Goal: Find specific page/section: Find specific page/section

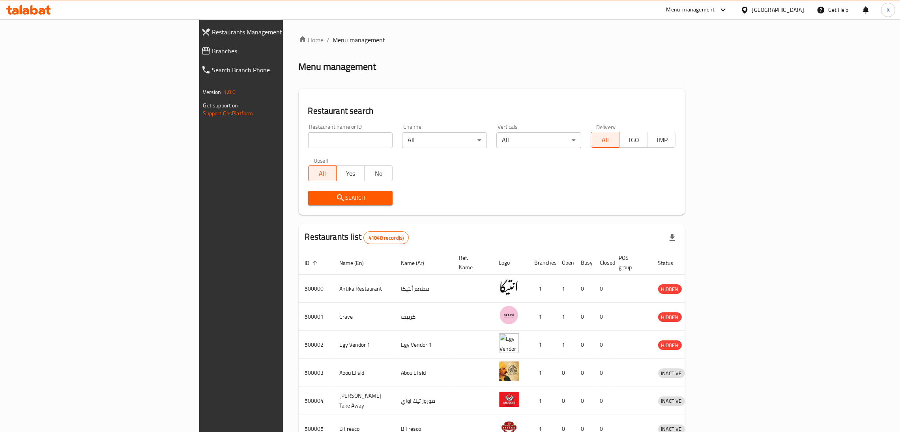
click at [797, 16] on div "[GEOGRAPHIC_DATA]" at bounding box center [772, 9] width 76 height 19
click at [797, 7] on div "[GEOGRAPHIC_DATA]" at bounding box center [778, 10] width 52 height 9
click at [733, 203] on div "[GEOGRAPHIC_DATA]" at bounding box center [719, 207] width 52 height 9
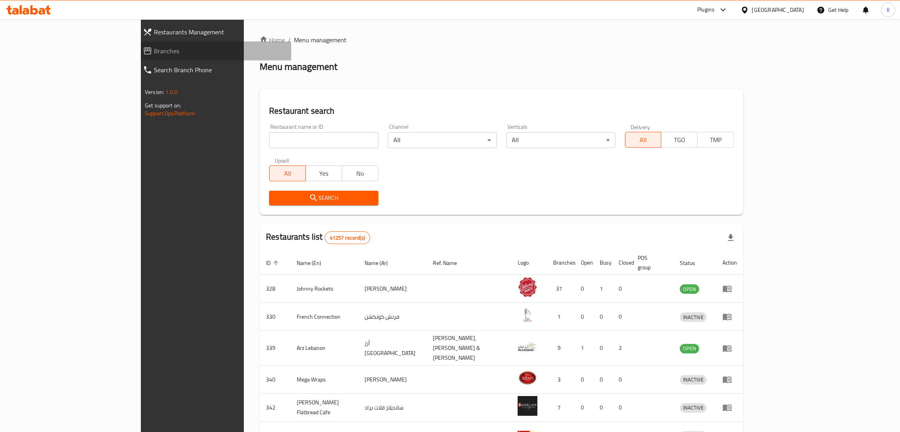
click at [143, 52] on icon at bounding box center [147, 50] width 9 height 9
